Goal: Task Accomplishment & Management: Manage account settings

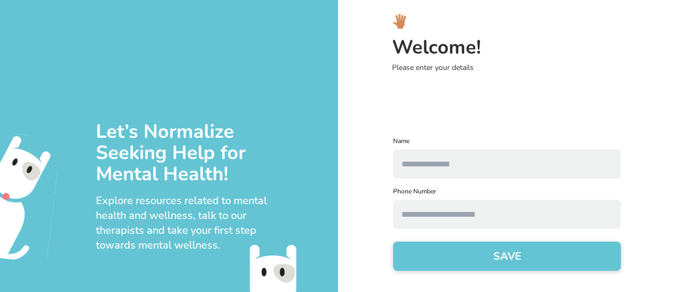
click at [430, 158] on input "text" at bounding box center [507, 163] width 228 height 29
type input "**********"
click at [427, 211] on input "text" at bounding box center [507, 214] width 228 height 29
type input "**********"
click at [460, 257] on button "SAVE" at bounding box center [507, 255] width 228 height 29
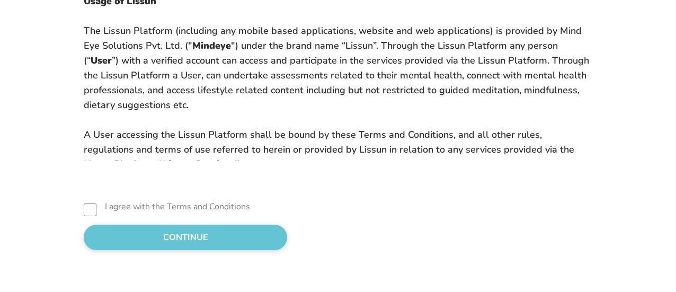
scroll to position [114, 0]
click at [147, 242] on button "CONTINUE" at bounding box center [185, 237] width 203 height 25
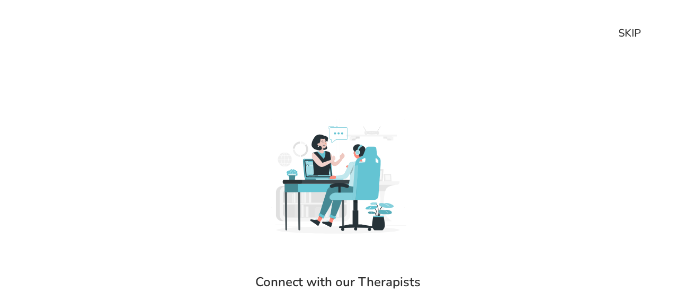
scroll to position [96, 0]
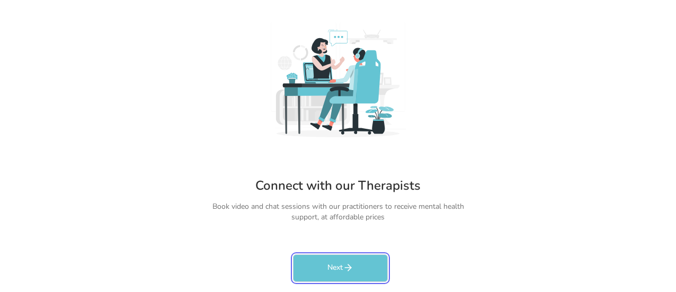
click at [311, 255] on button "Next" at bounding box center [340, 268] width 95 height 28
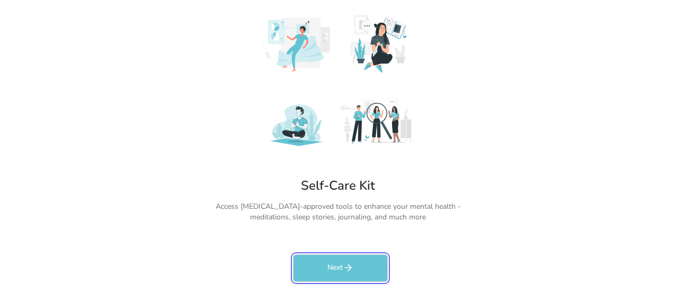
click at [311, 255] on button "Next" at bounding box center [340, 268] width 95 height 28
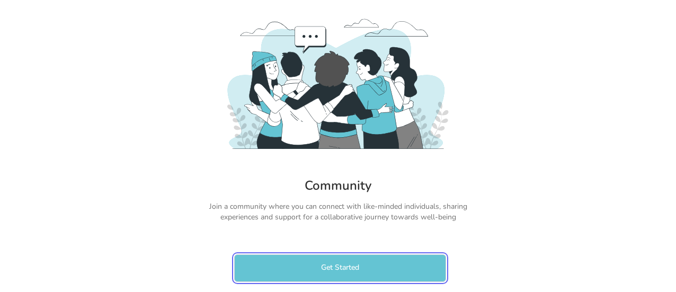
click at [311, 255] on button "Get Started" at bounding box center [340, 268] width 212 height 28
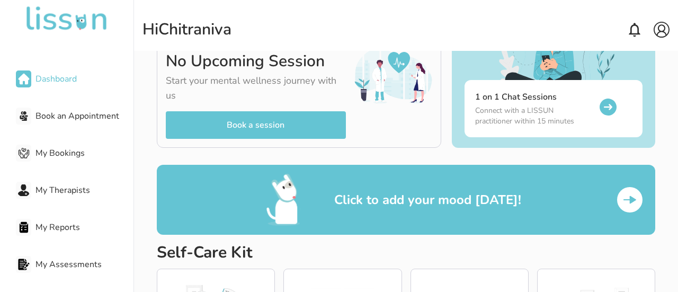
click at [660, 34] on img at bounding box center [661, 30] width 16 height 16
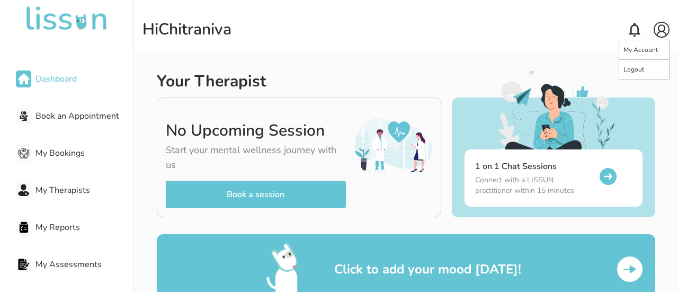
click at [637, 68] on p "Logout" at bounding box center [633, 69] width 21 height 8
